Goal: Task Accomplishment & Management: Manage account settings

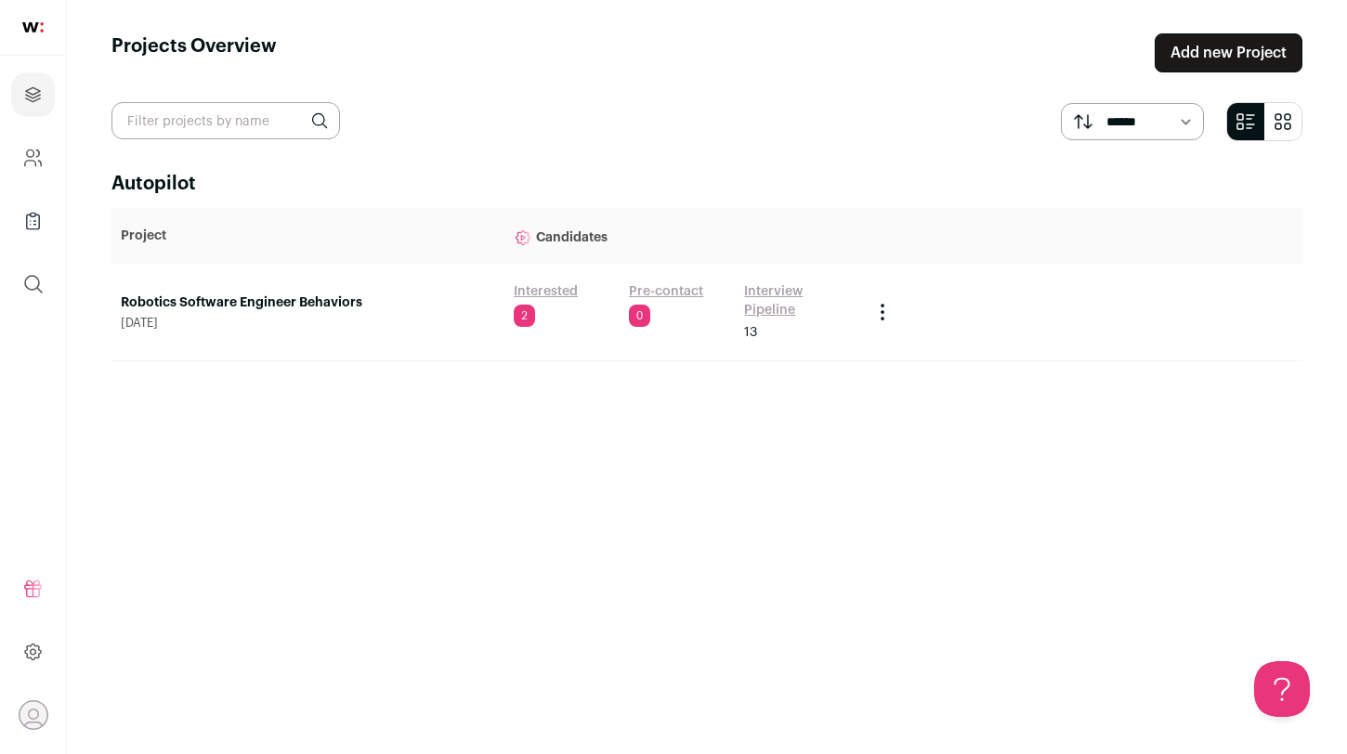
click at [253, 301] on link "Robotics Software Engineer Behaviors" at bounding box center [308, 303] width 374 height 19
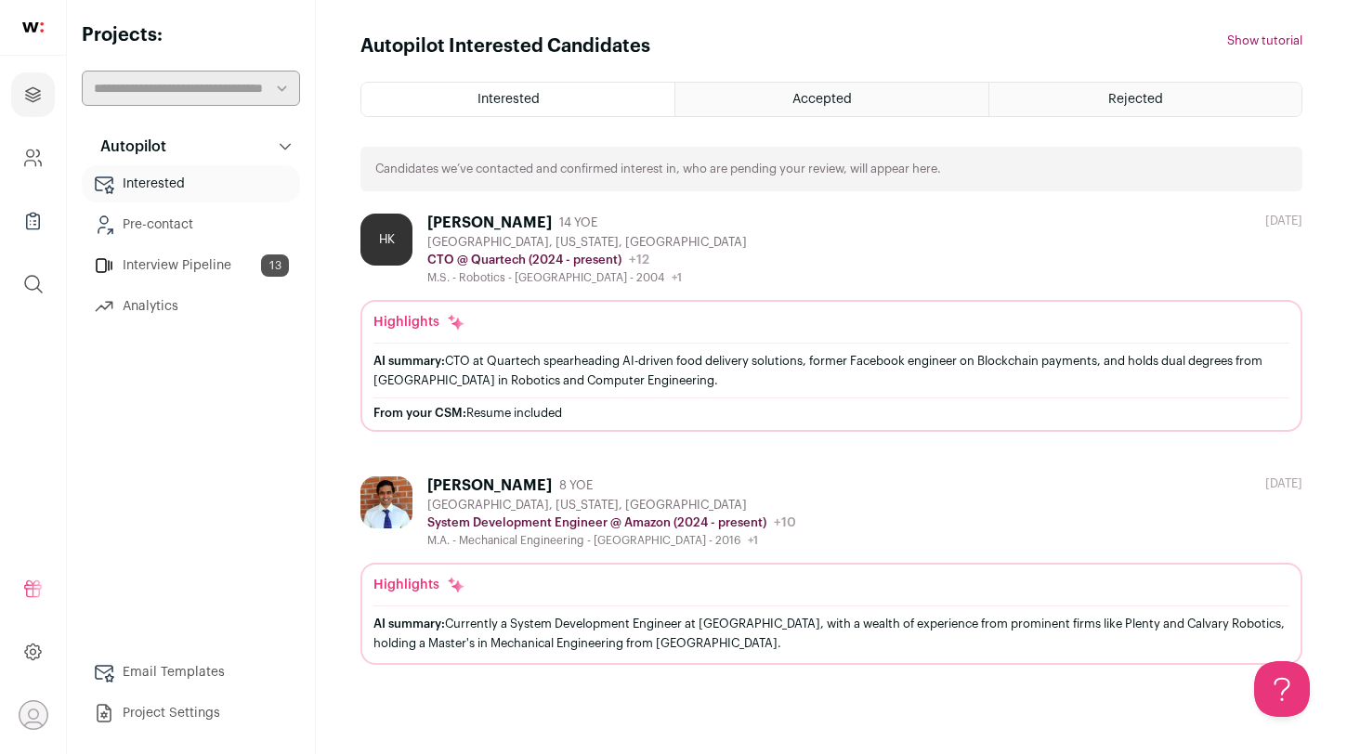
click at [177, 255] on link "Interview Pipeline 13" at bounding box center [191, 265] width 218 height 37
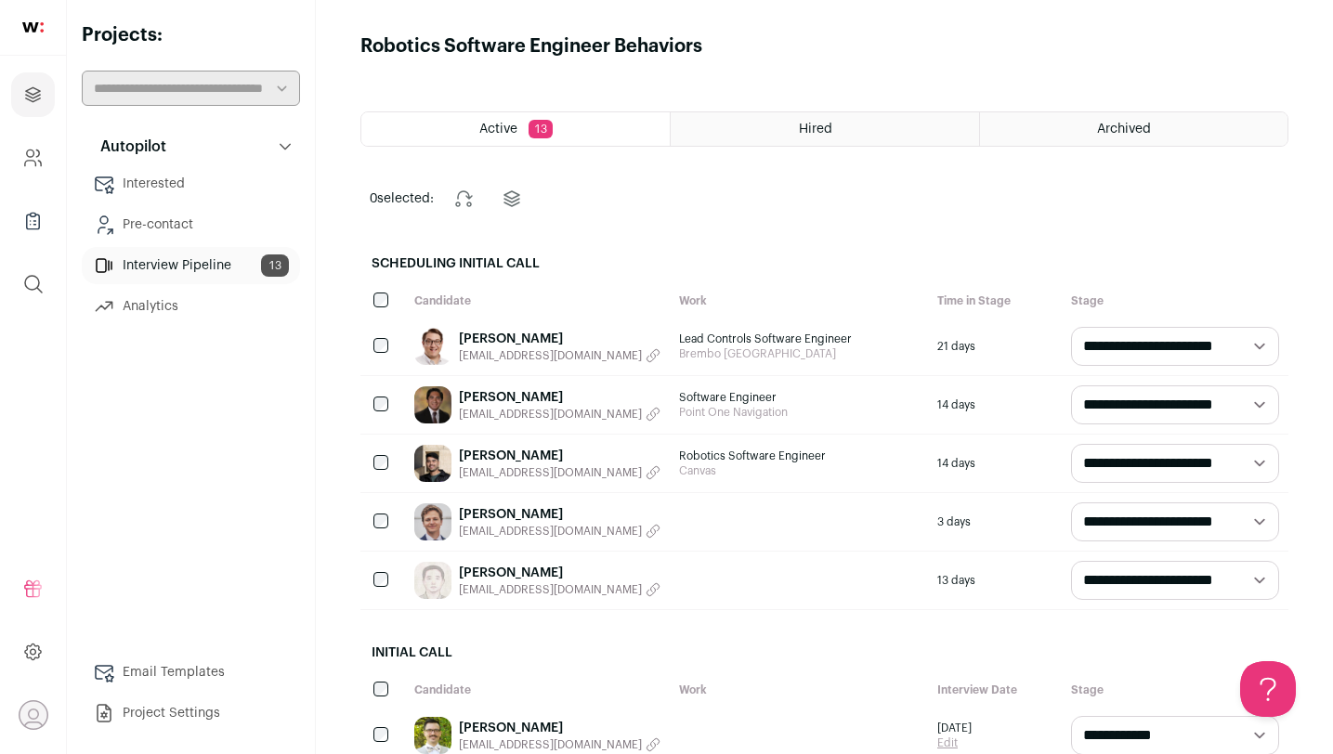
click at [502, 511] on link "Michael Kaca" at bounding box center [560, 514] width 202 height 19
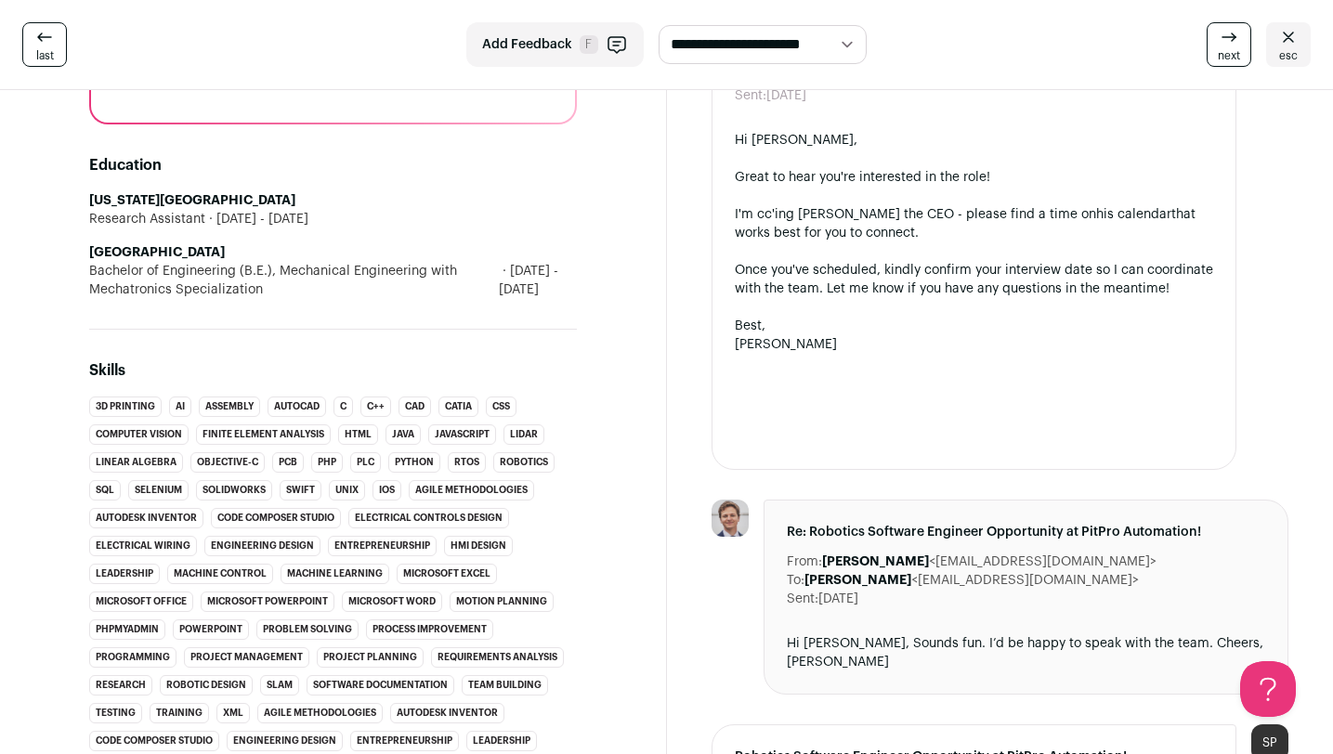
scroll to position [1342, 0]
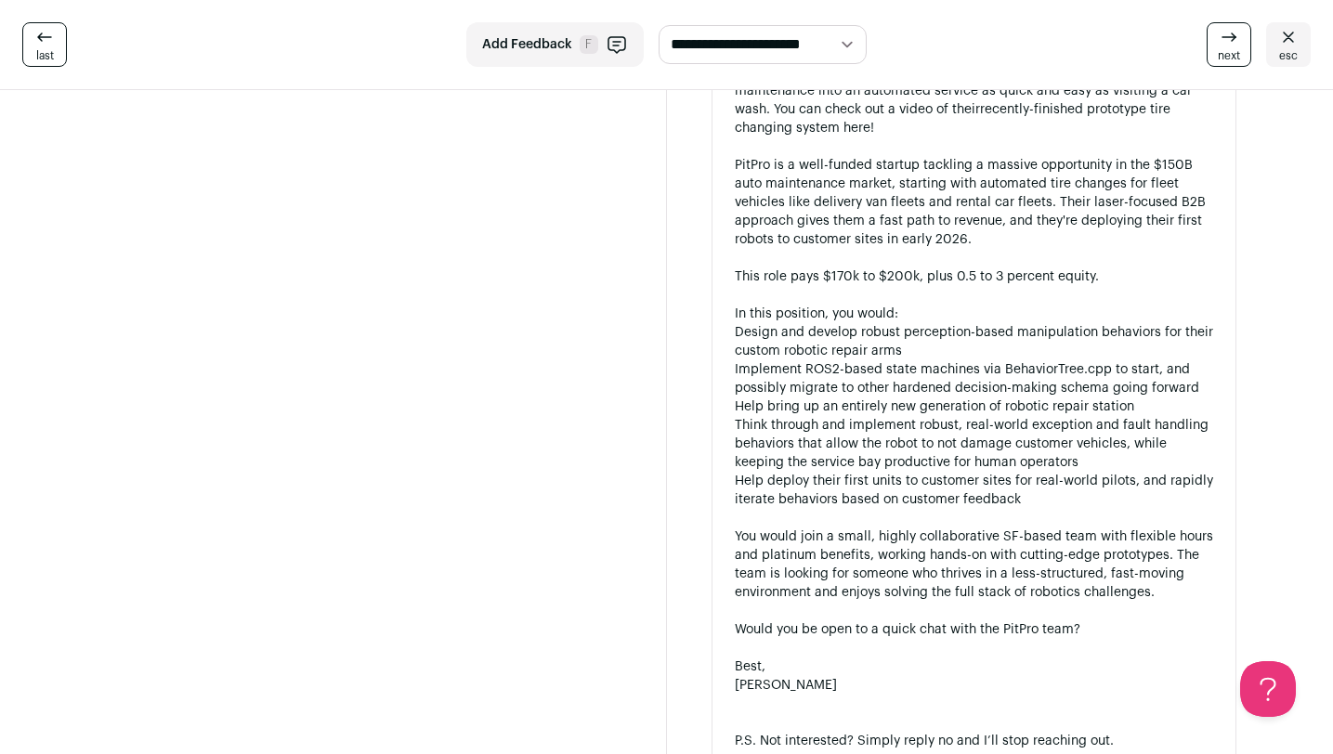
click at [917, 268] on div "This role pays $170k to $200k, plus 0.5 to 3 percent equity." at bounding box center [974, 277] width 479 height 19
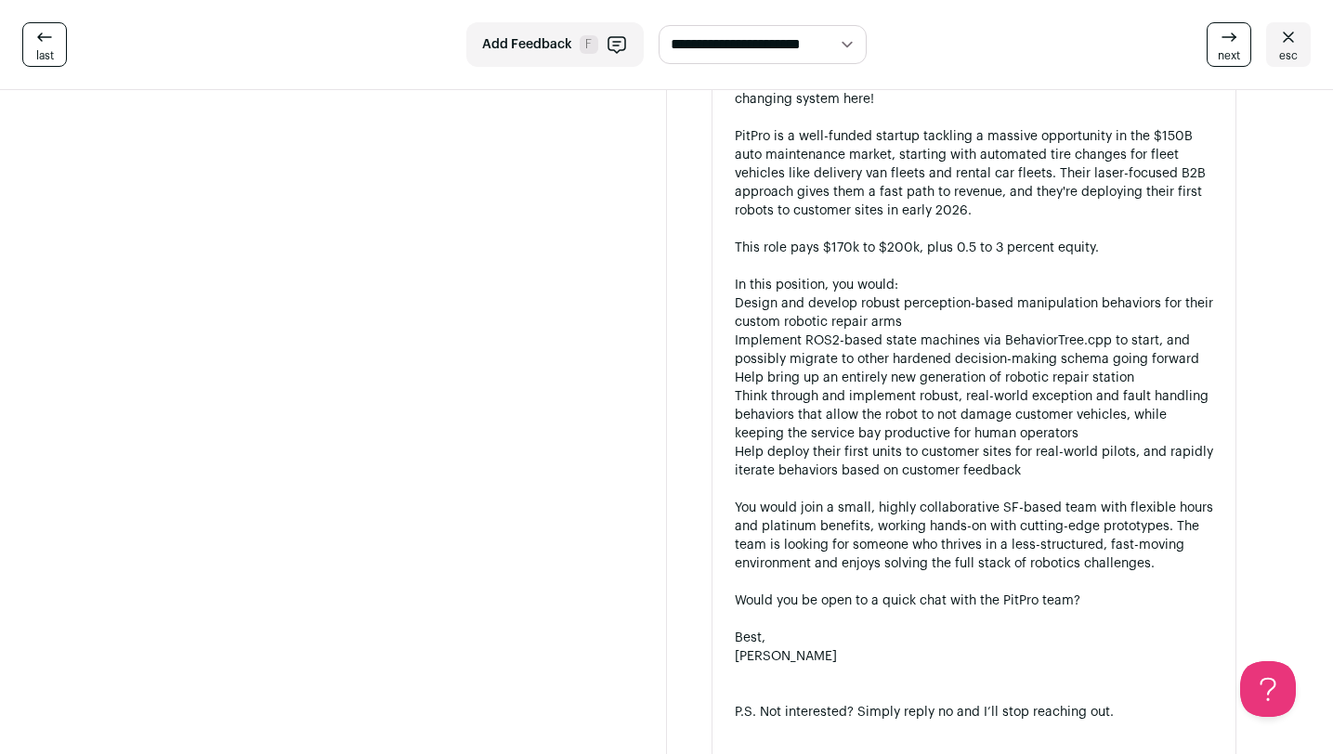
scroll to position [1429, 0]
